Goal: Task Accomplishment & Management: Manage account settings

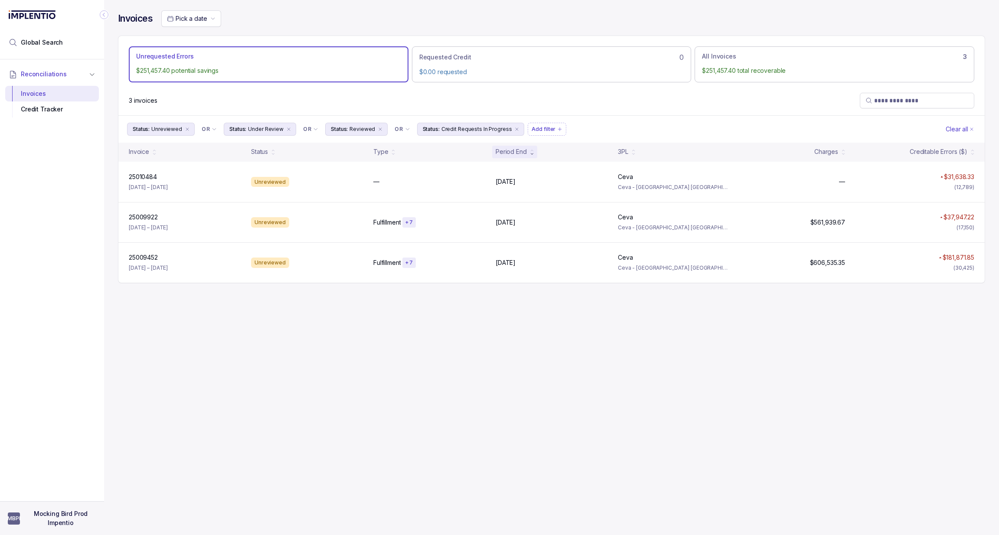
click at [49, 508] on aside "MBPI Mocking Bird Prod Impentio" at bounding box center [52, 518] width 104 height 34
click at [36, 512] on p "Mocking Bird Prod Impentio" at bounding box center [60, 519] width 71 height 18
click at [39, 500] on p "Logout" at bounding box center [57, 497] width 72 height 9
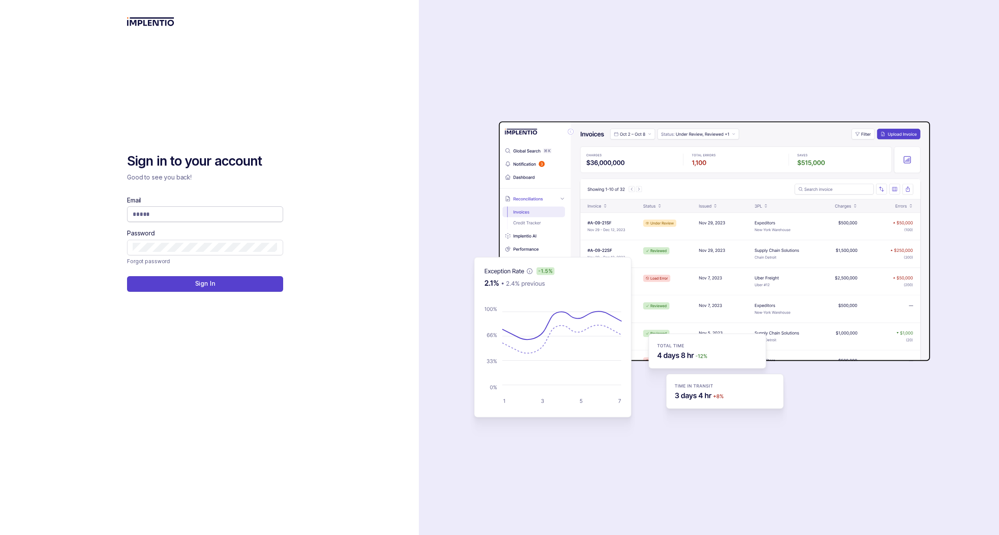
click at [160, 216] on input "Email" at bounding box center [205, 214] width 145 height 9
click at [0, 535] on com-1password-button at bounding box center [0, 535] width 0 height 0
type input "**********"
click at [239, 287] on button "Sign In" at bounding box center [205, 284] width 156 height 16
